Goal: Transaction & Acquisition: Book appointment/travel/reservation

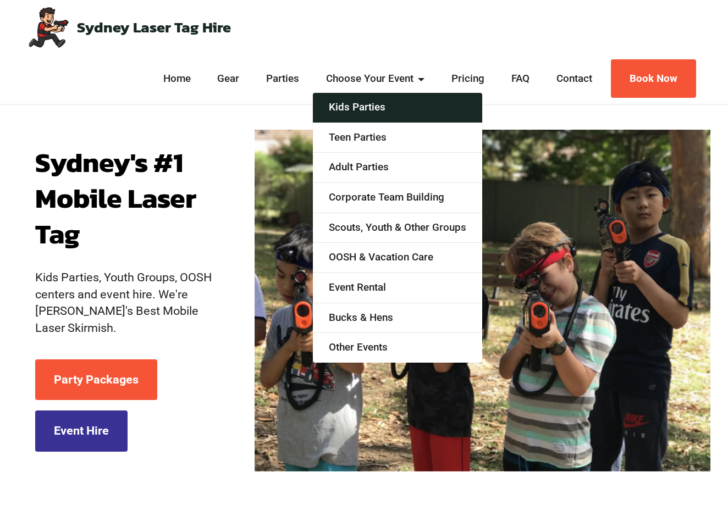
click at [371, 114] on link "Kids Parties" at bounding box center [397, 108] width 169 height 30
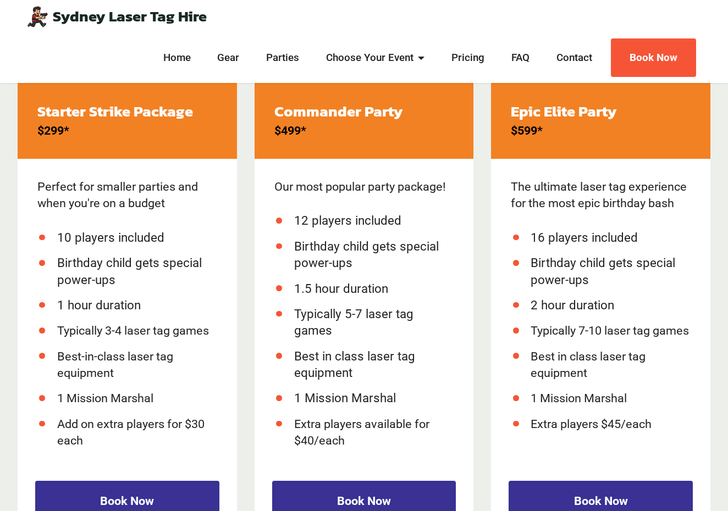
scroll to position [1456, 0]
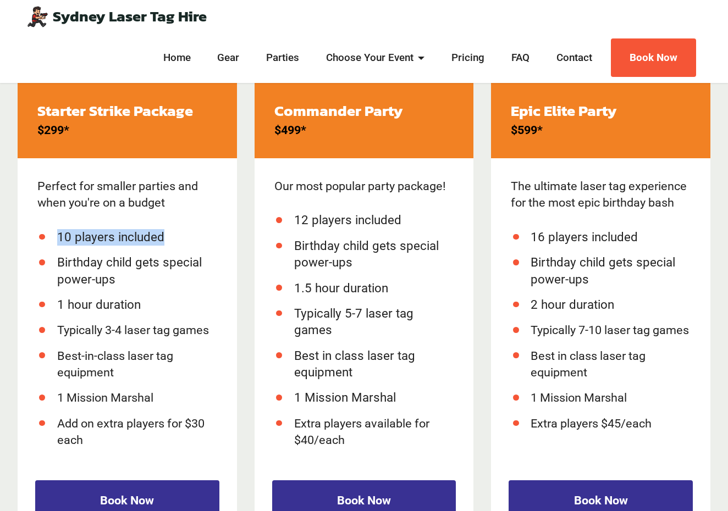
drag, startPoint x: 57, startPoint y: 234, endPoint x: 202, endPoint y: 243, distance: 146.0
click at [202, 243] on ul "10 players included Birthday child gets special power-ups 1 hour duration Typic…" at bounding box center [127, 339] width 180 height 220
click at [202, 243] on li "10 players included" at bounding box center [137, 237] width 160 height 16
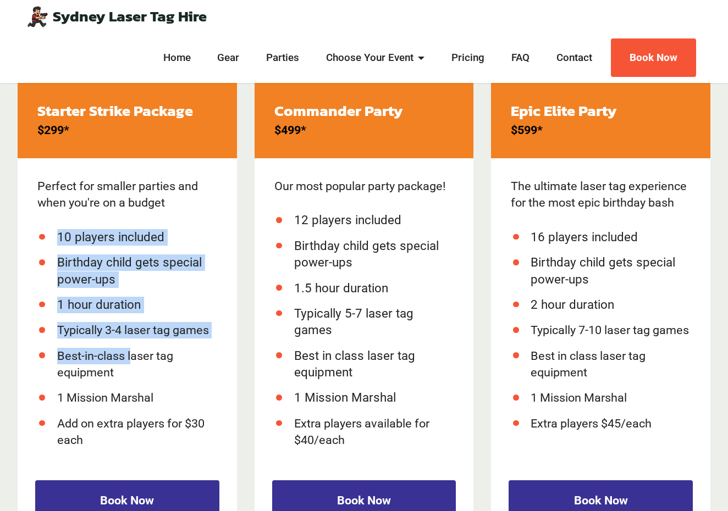
drag, startPoint x: 56, startPoint y: 230, endPoint x: 133, endPoint y: 354, distance: 145.9
click at [133, 354] on ul "10 players included Birthday child gets special power-ups 1 hour duration Typic…" at bounding box center [127, 339] width 180 height 220
click at [133, 354] on li "Best-in-class laser tag equipment" at bounding box center [137, 365] width 160 height 34
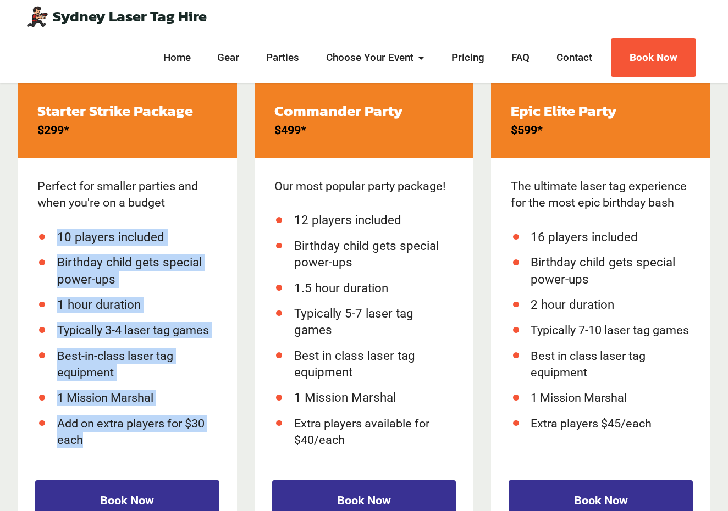
drag, startPoint x: 135, startPoint y: 444, endPoint x: 51, endPoint y: 211, distance: 248.1
click at [51, 211] on div "Perfect for smaller parties and when you're on a budget 10 players included Bir…" at bounding box center [127, 308] width 219 height 300
drag, startPoint x: 32, startPoint y: 180, endPoint x: 107, endPoint y: 453, distance: 282.8
click at [107, 453] on div "Perfect for smaller parties and when you're on a budget 10 players included Bir…" at bounding box center [127, 308] width 219 height 300
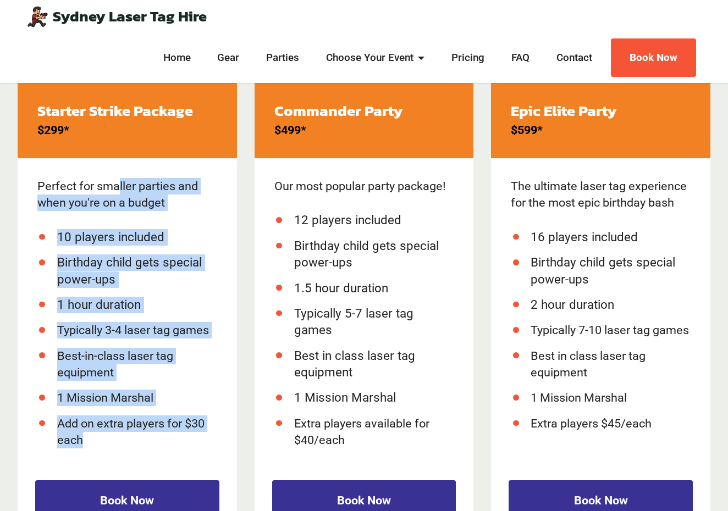
drag, startPoint x: 106, startPoint y: 438, endPoint x: 33, endPoint y: 174, distance: 273.4
click at [33, 174] on div "Perfect for smaller parties and when you're on a budget 10 players included Bir…" at bounding box center [127, 308] width 219 height 300
drag, startPoint x: 35, startPoint y: 183, endPoint x: 106, endPoint y: 439, distance: 265.5
click at [106, 439] on div "Perfect for smaller parties and when you're on a budget 10 players included Bir…" at bounding box center [127, 308] width 219 height 300
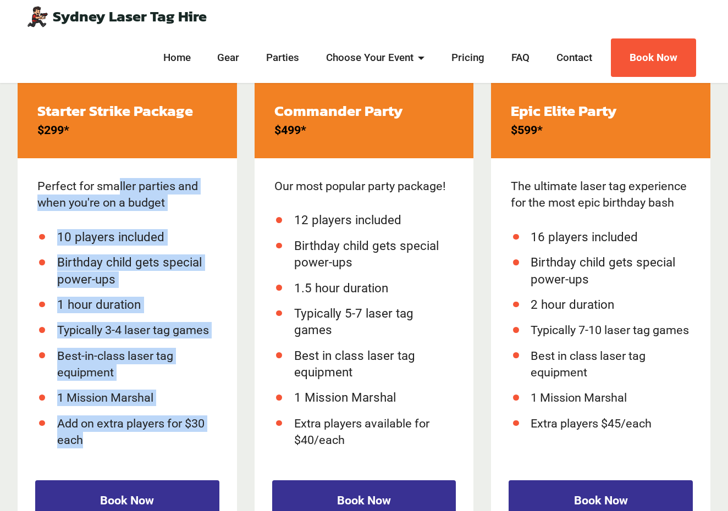
click at [106, 439] on li "Add on extra players for $30 each" at bounding box center [137, 433] width 160 height 34
